Goal: Navigation & Orientation: Find specific page/section

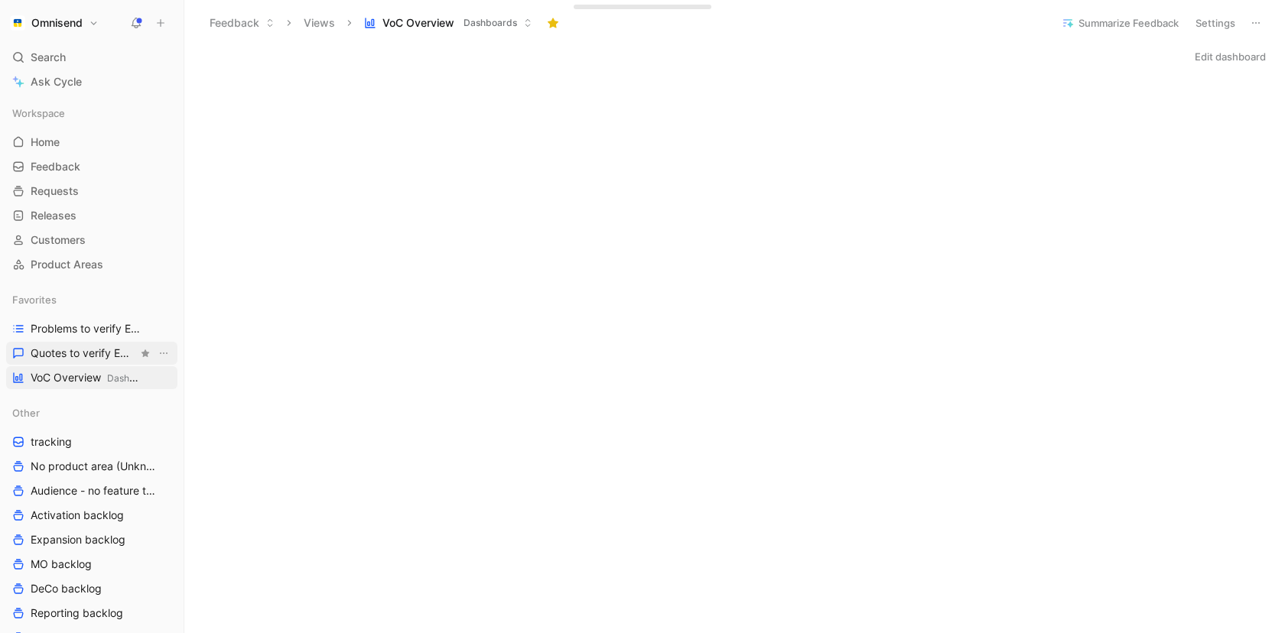
click at [72, 351] on span "Quotes to verify Email builder" at bounding box center [84, 353] width 107 height 15
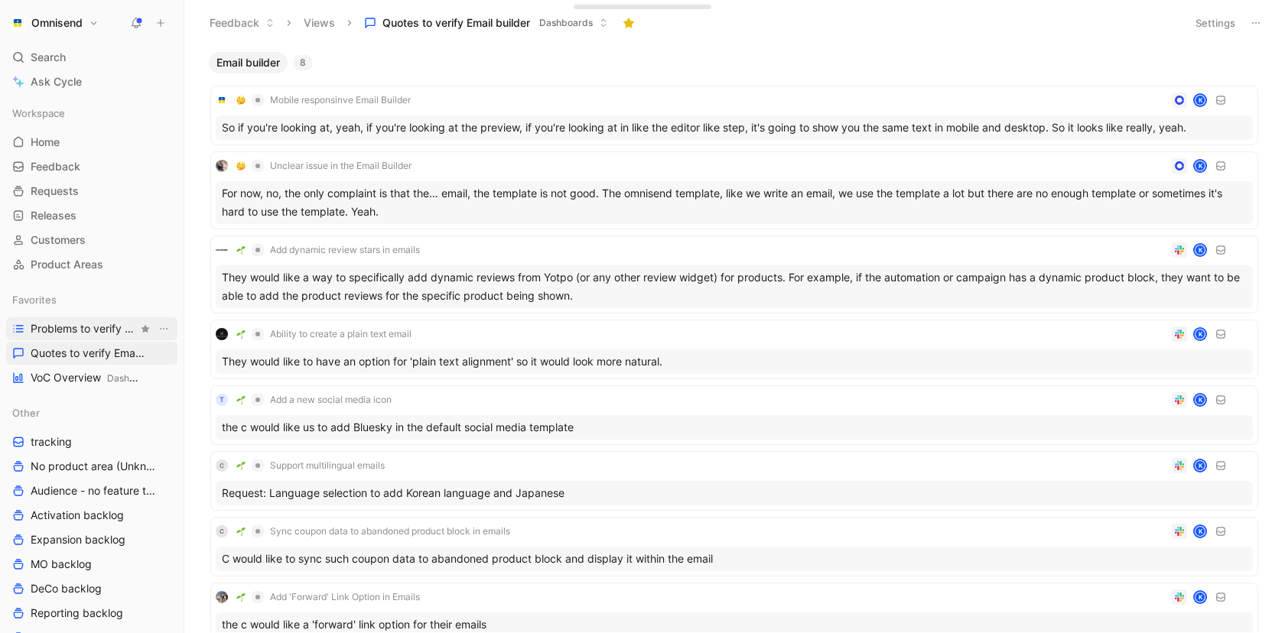
click at [95, 318] on link "Problems to verify Email Builder" at bounding box center [91, 328] width 171 height 23
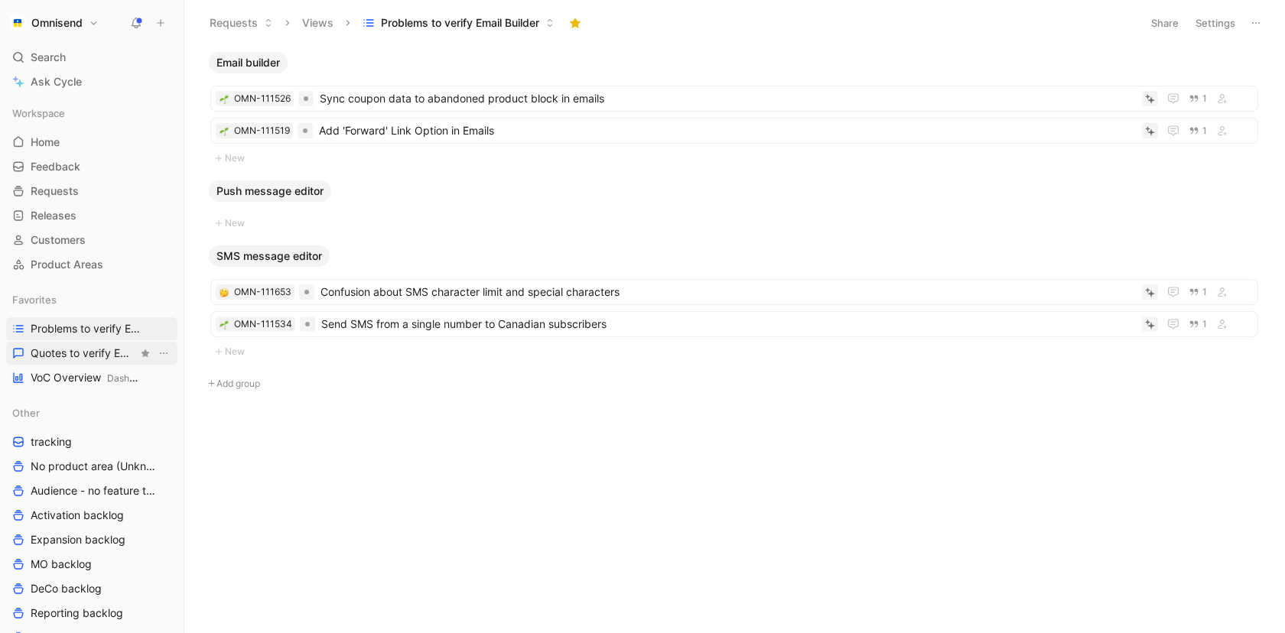
click at [100, 355] on span "Quotes to verify Email builder" at bounding box center [84, 353] width 107 height 15
